Goal: Task Accomplishment & Management: Use online tool/utility

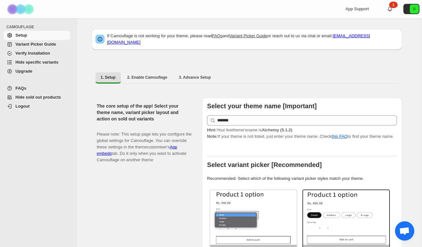
click at [32, 61] on span "Hide specific variants" at bounding box center [36, 62] width 43 height 5
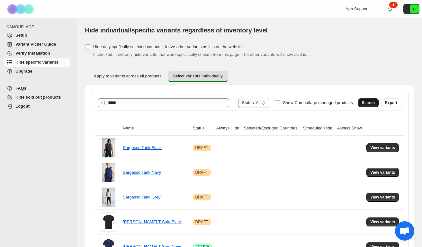
type input "*****"
click at [363, 101] on span "Search" at bounding box center [368, 102] width 13 height 5
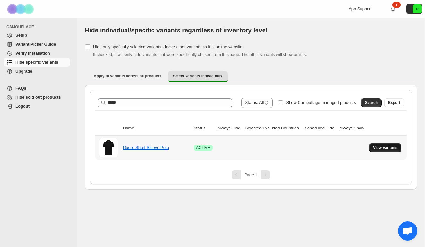
click at [384, 148] on span "View variants" at bounding box center [385, 147] width 25 height 5
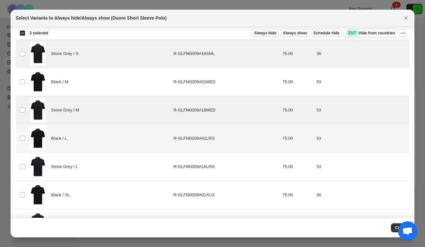
scroll to position [166, 0]
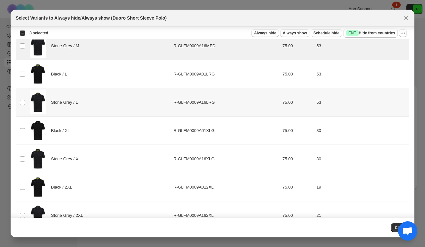
click at [23, 109] on td "Select product variant" at bounding box center [22, 102] width 12 height 28
click at [27, 150] on td "Select product variant" at bounding box center [22, 159] width 12 height 28
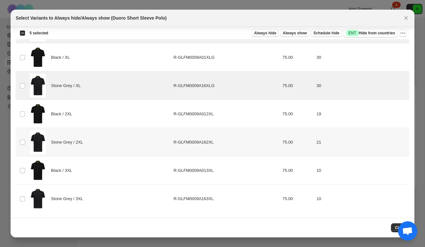
click at [22, 132] on td "Select product variant" at bounding box center [22, 142] width 12 height 28
click at [24, 189] on td "Select product variant" at bounding box center [22, 199] width 12 height 28
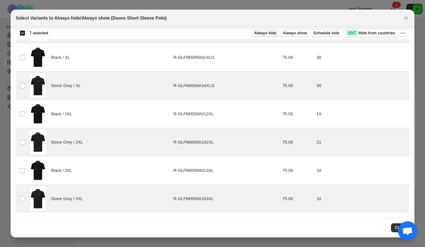
click at [273, 31] on span "Always hide" at bounding box center [265, 33] width 22 height 5
